Goal: Information Seeking & Learning: Learn about a topic

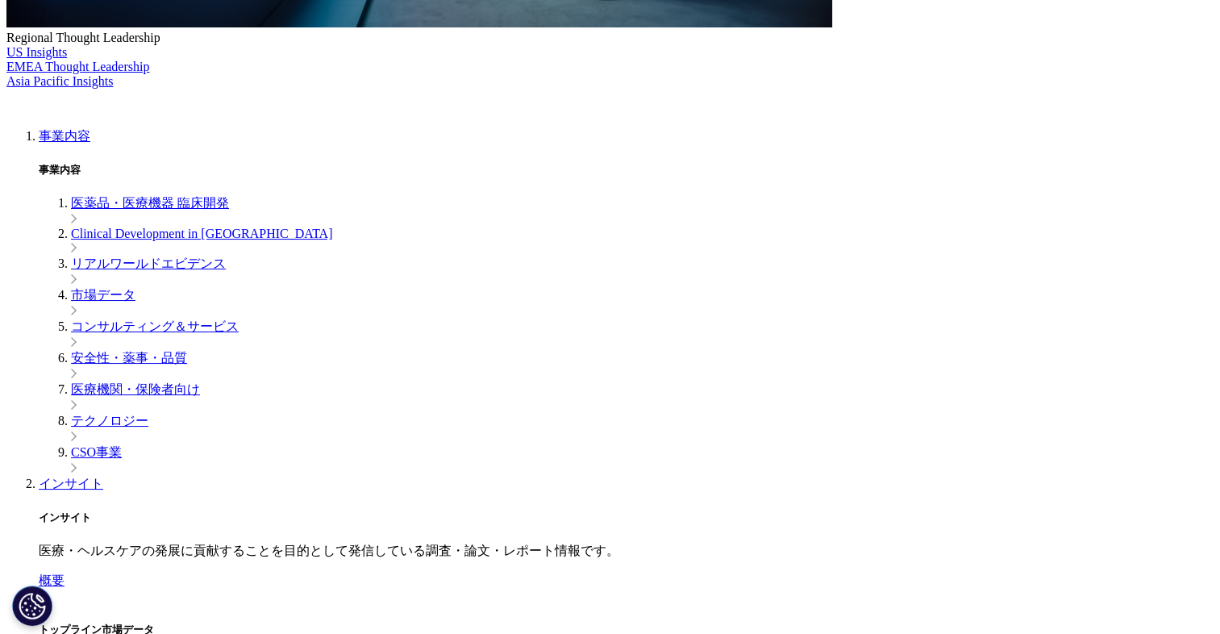
scroll to position [747, 0]
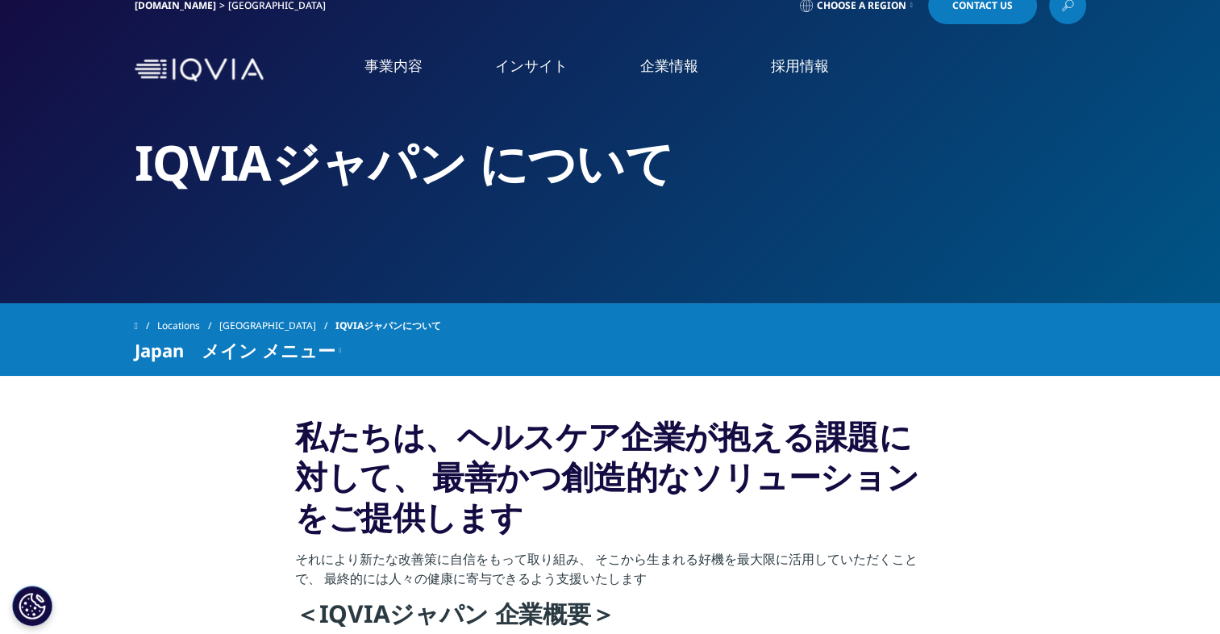
scroll to position [23, 0]
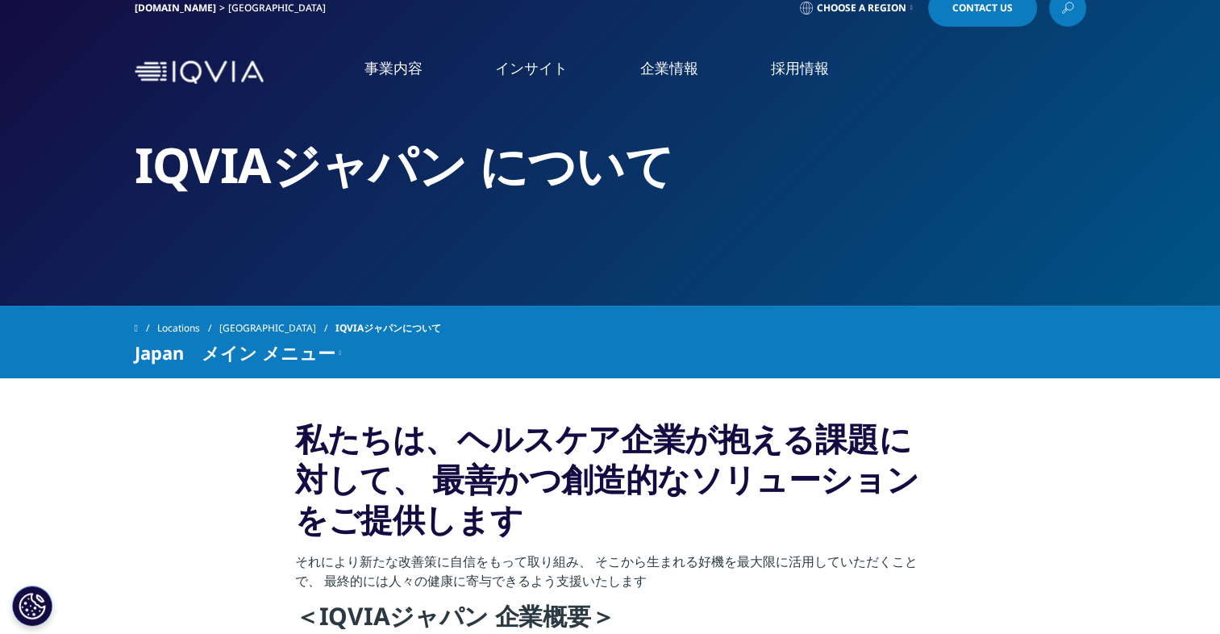
click at [684, 62] on link "企業情報" at bounding box center [669, 68] width 58 height 20
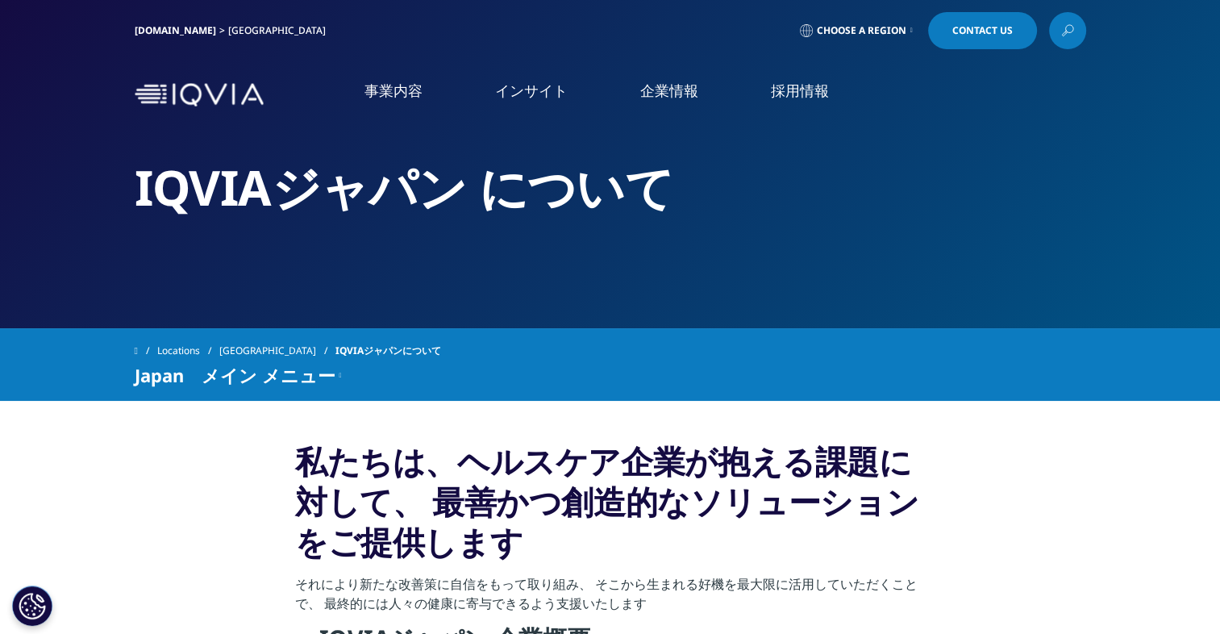
drag, startPoint x: 684, startPoint y: 62, endPoint x: 666, endPoint y: 95, distance: 37.5
click at [666, 95] on link "企業情報" at bounding box center [669, 91] width 58 height 20
click at [44, 232] on link "IQVIA Connected Intelligence" at bounding box center [223, 236] width 398 height 18
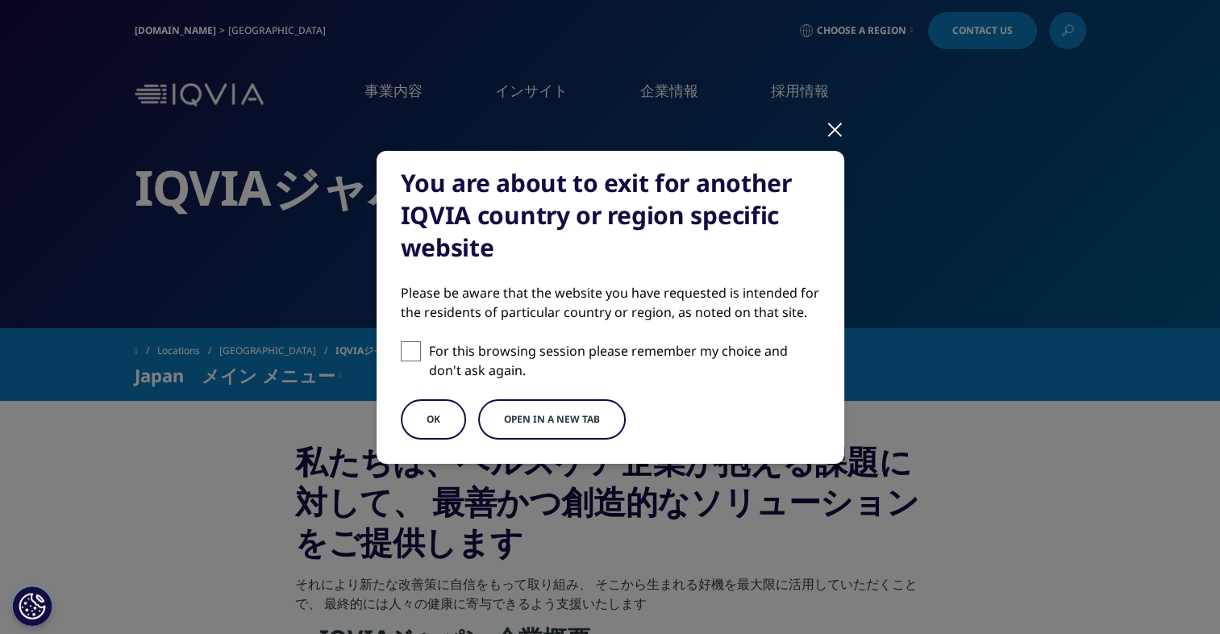
click at [530, 423] on button "Open in a new tab" at bounding box center [552, 419] width 148 height 40
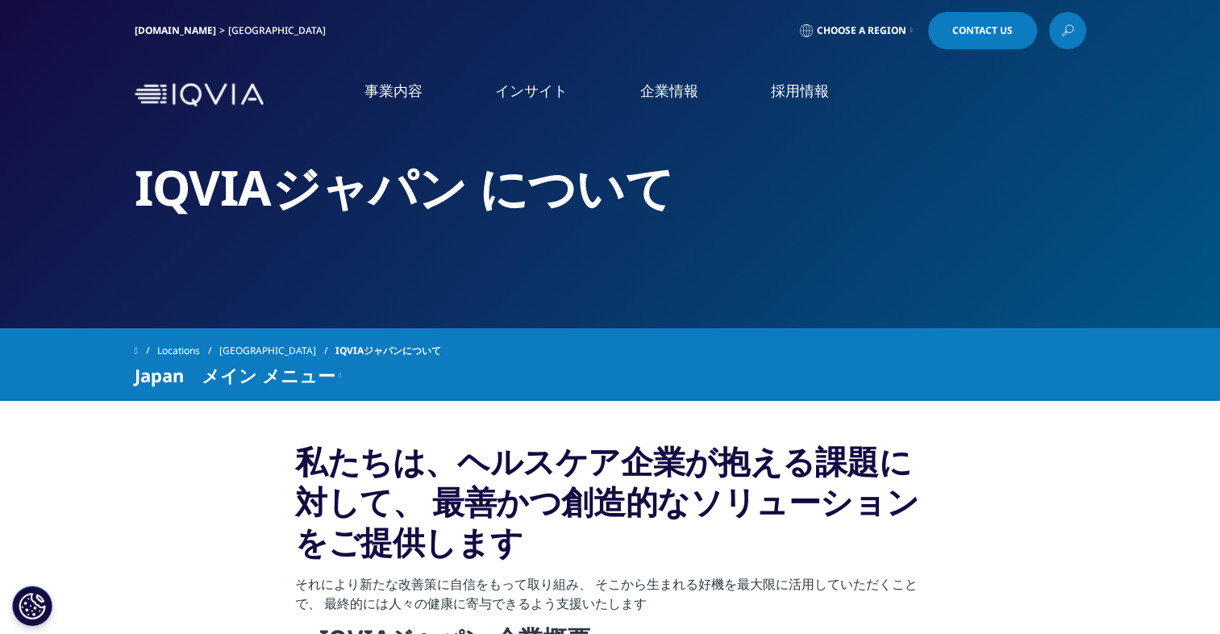
click at [671, 91] on link "企業情報" at bounding box center [669, 91] width 58 height 20
click at [32, 212] on link "概要" at bounding box center [223, 203] width 398 height 19
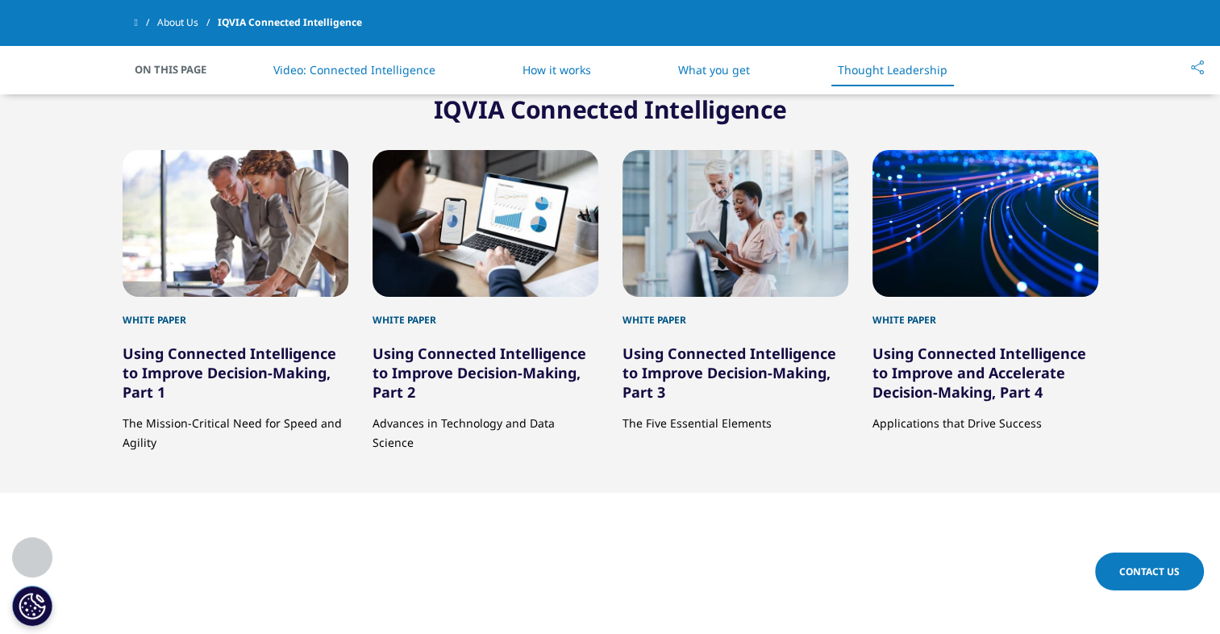
scroll to position [2927, 0]
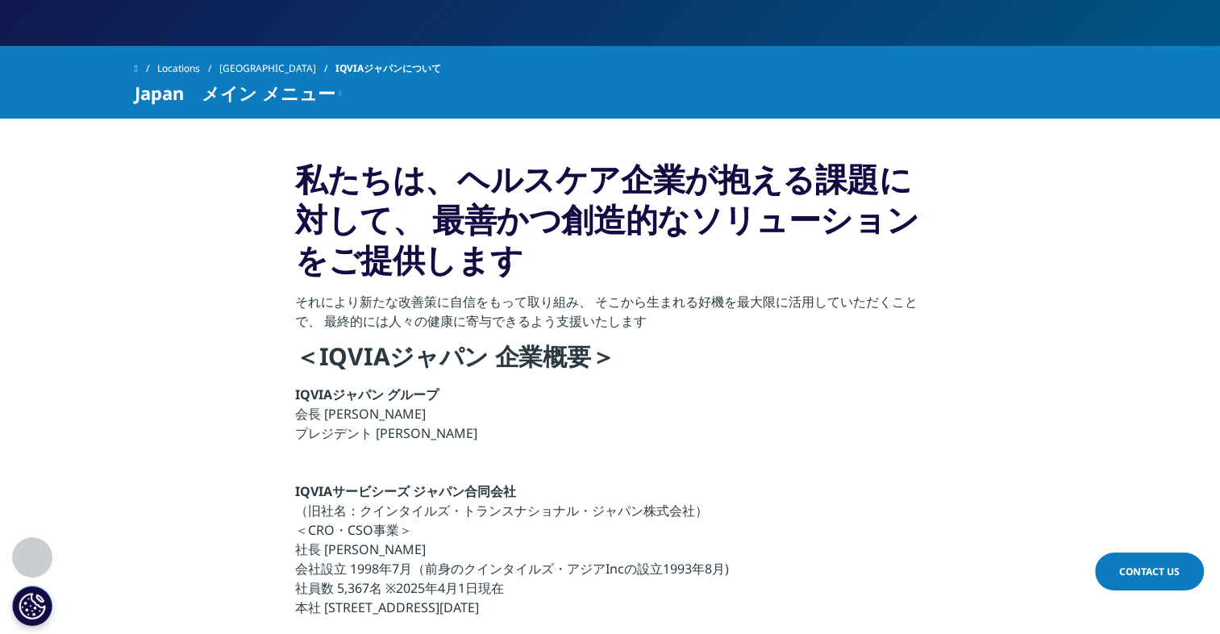
scroll to position [281, 0]
